Goal: Task Accomplishment & Management: Manage account settings

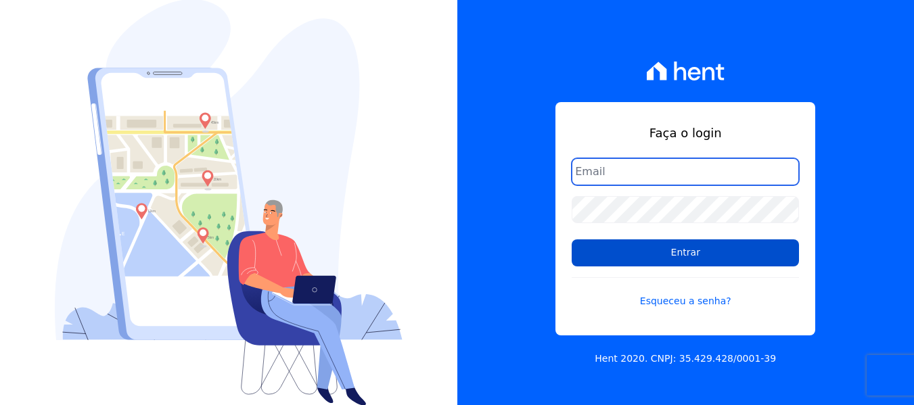
type input "[EMAIL_ADDRESS][DOMAIN_NAME]"
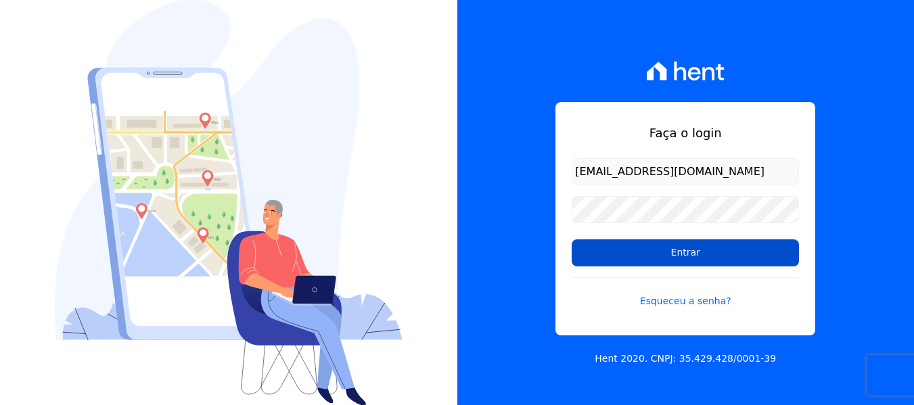
click at [686, 258] on input "Entrar" at bounding box center [685, 252] width 227 height 27
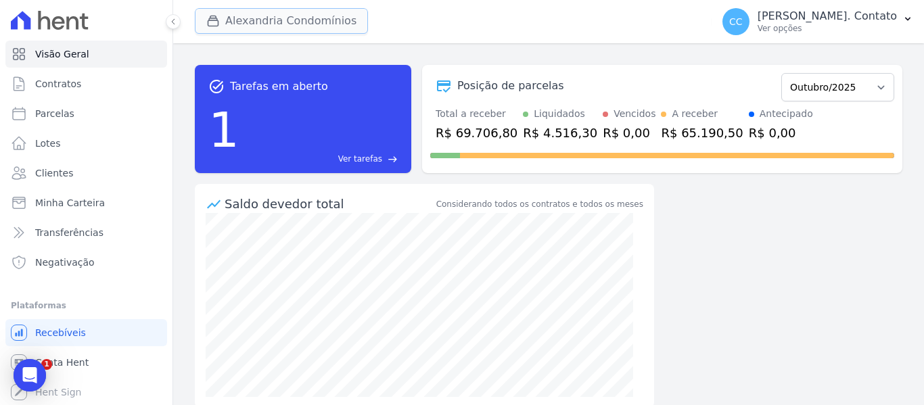
click at [239, 26] on button "Alexandria Condomínios" at bounding box center [281, 21] width 173 height 26
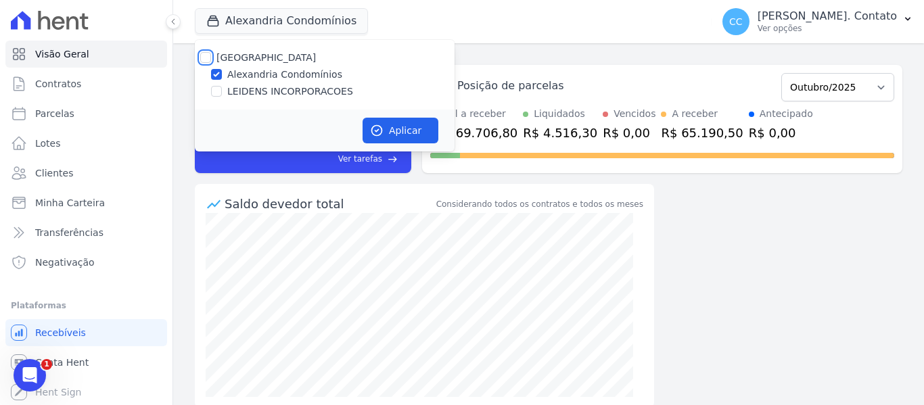
click at [204, 57] on input "[GEOGRAPHIC_DATA]" at bounding box center [205, 57] width 11 height 11
checkbox input "true"
click at [420, 135] on button "Aplicar" at bounding box center [401, 131] width 76 height 26
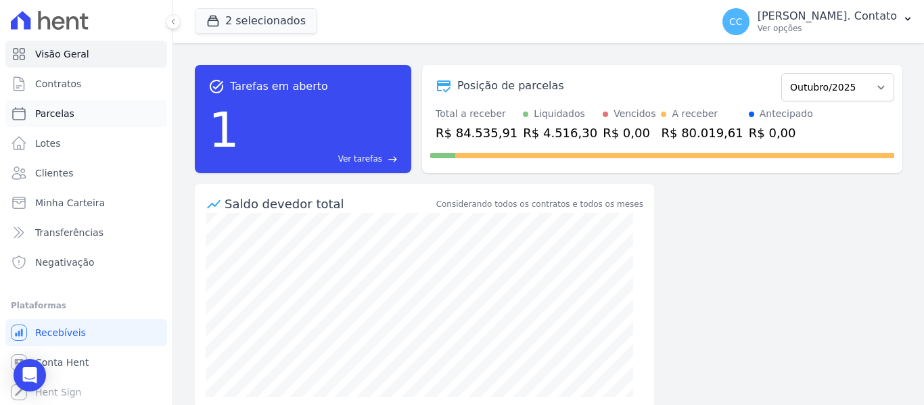
click at [49, 121] on link "Parcelas" at bounding box center [86, 113] width 162 height 27
select select
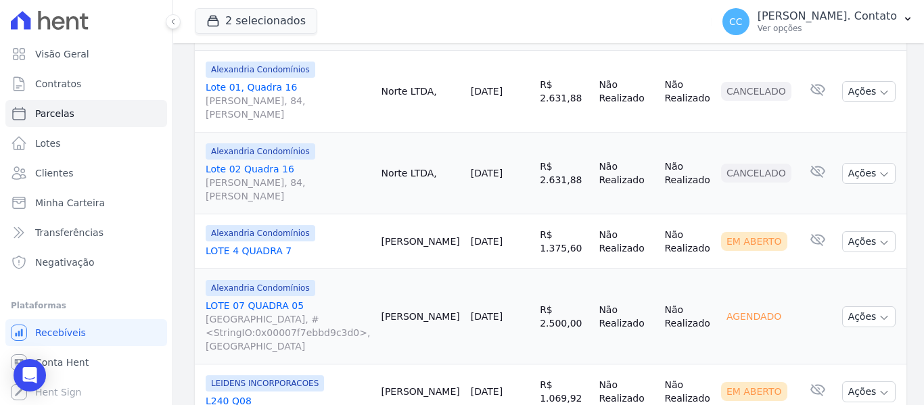
scroll to position [676, 0]
